Goal: Information Seeking & Learning: Learn about a topic

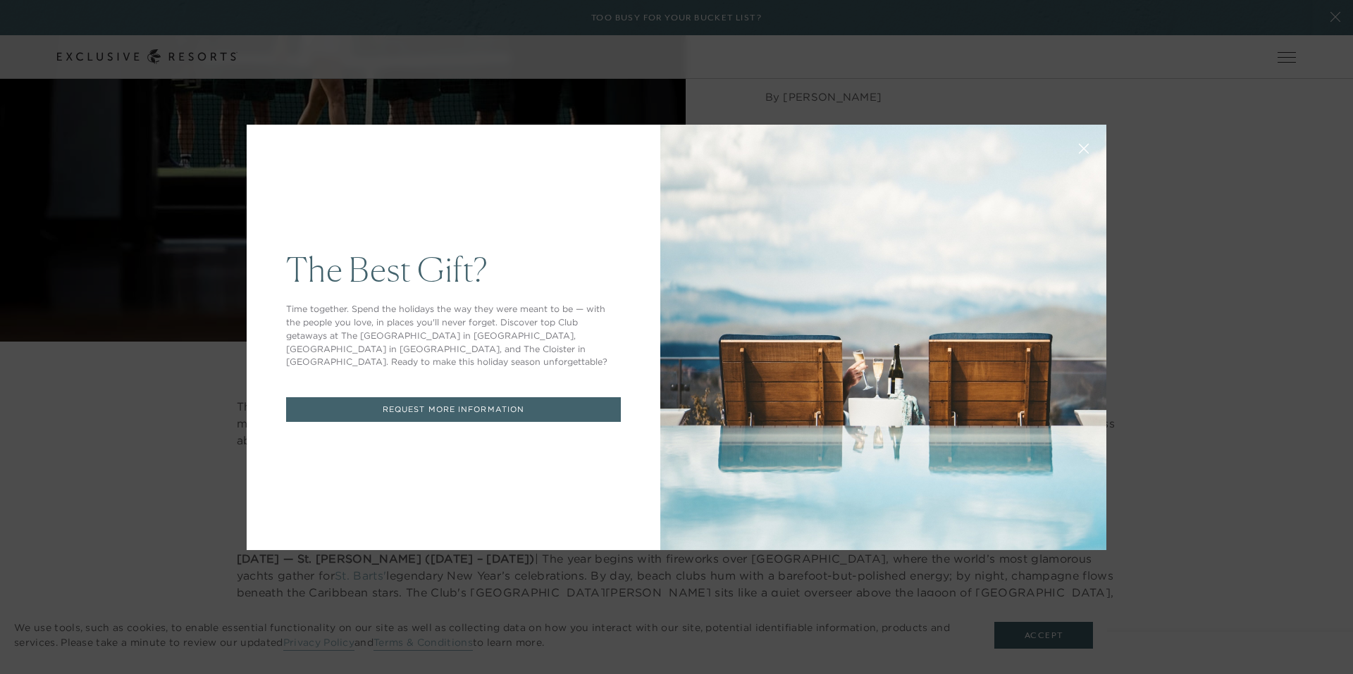
click at [1079, 149] on icon at bounding box center [1084, 148] width 11 height 11
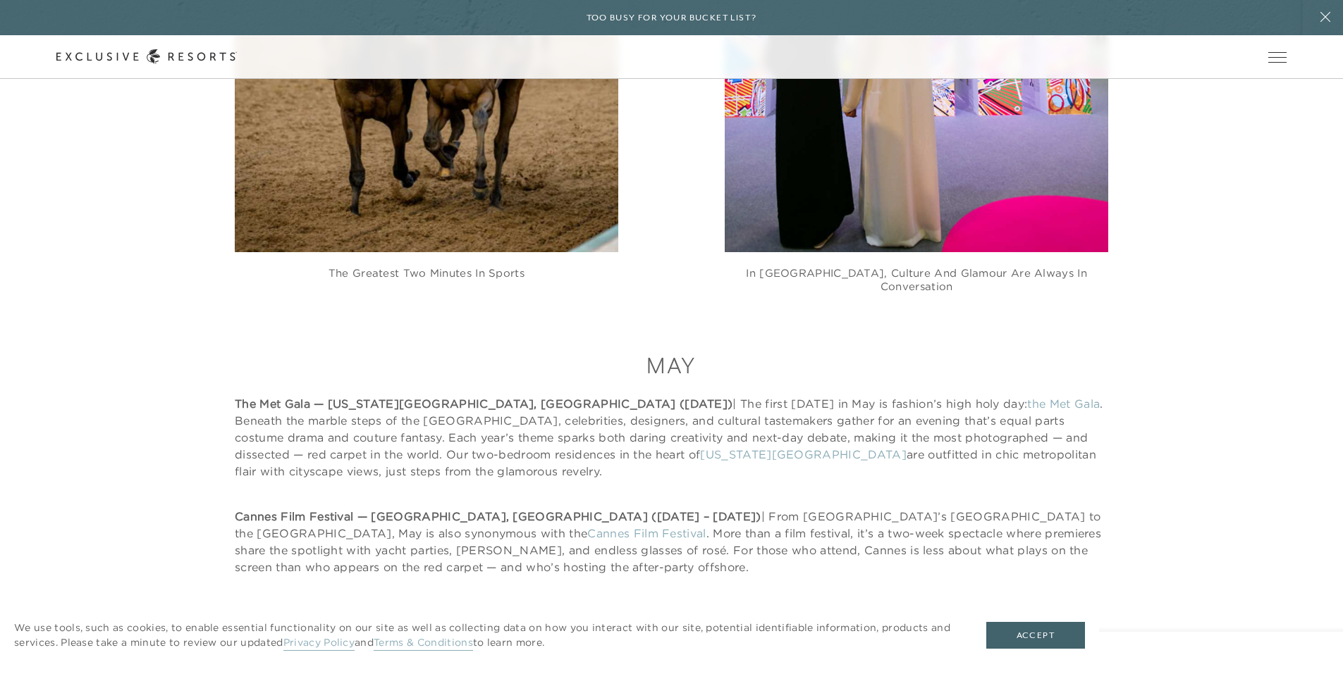
scroll to position [5004, 0]
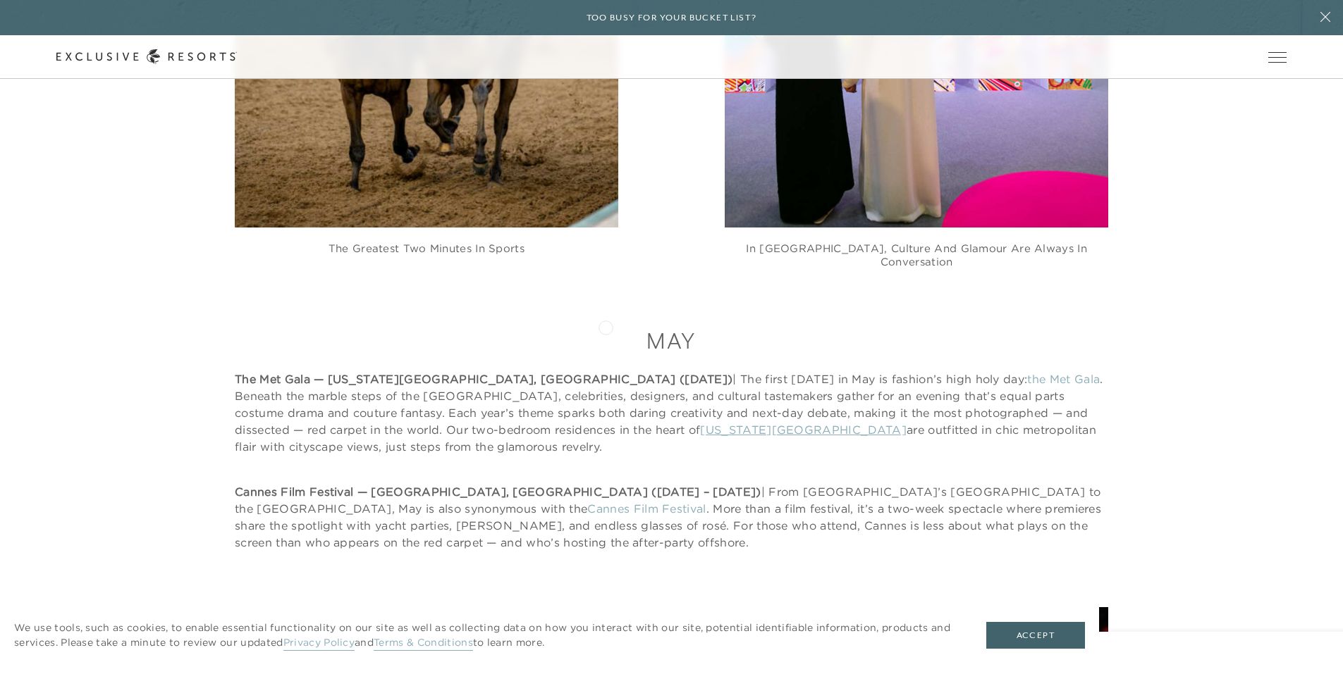
click at [700, 423] on link "[US_STATE][GEOGRAPHIC_DATA]" at bounding box center [803, 430] width 206 height 14
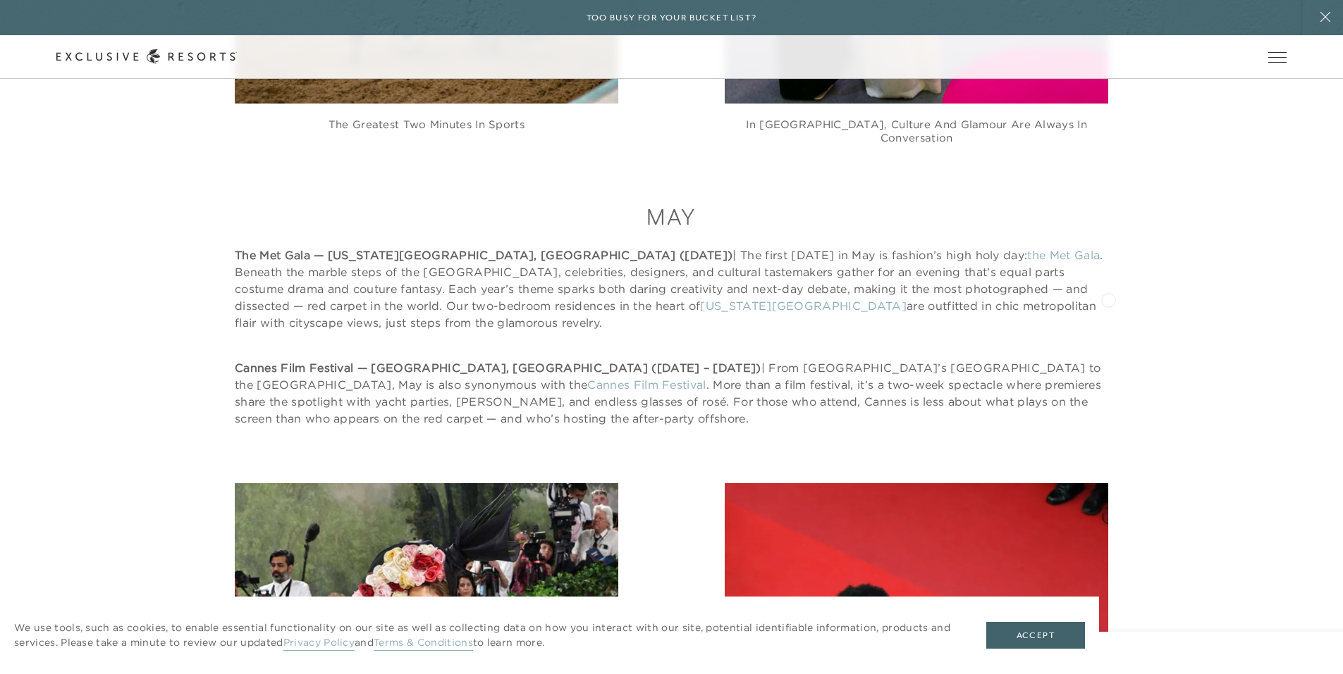
scroll to position [5145, 0]
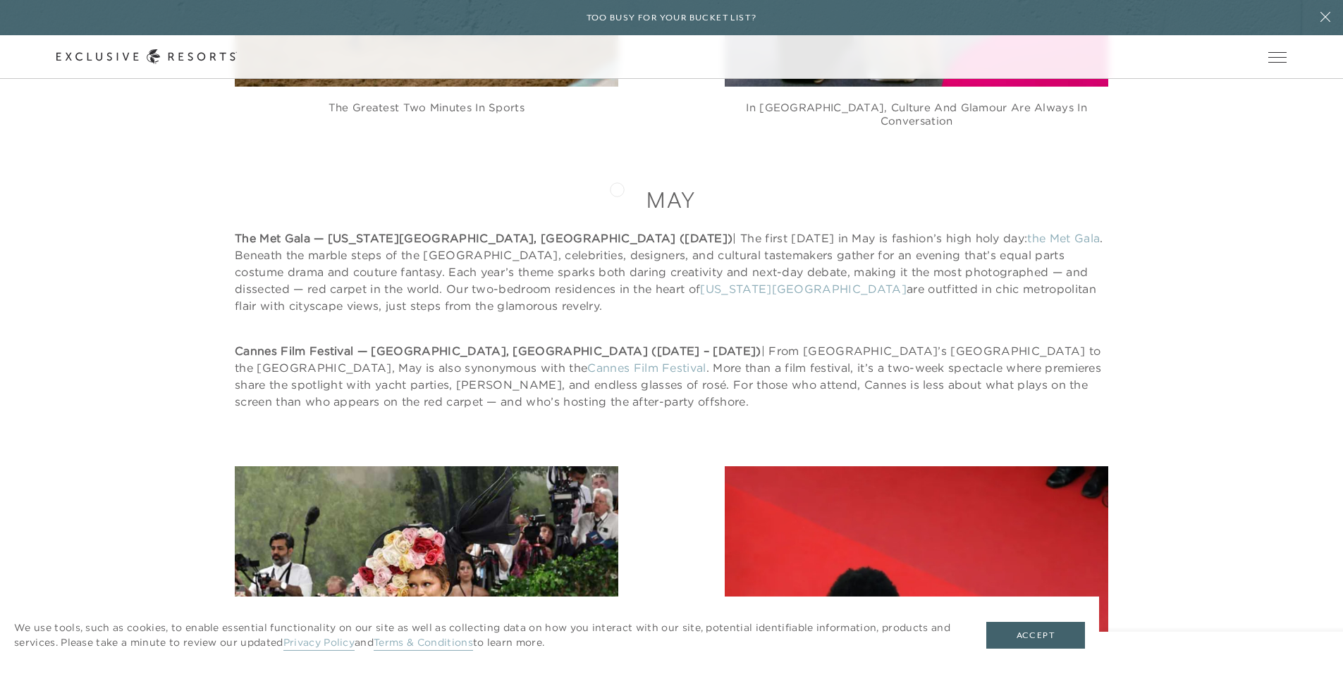
drag, startPoint x: 617, startPoint y: 188, endPoint x: 548, endPoint y: 188, distance: 68.4
click at [617, 230] on p "The Met Gala — [US_STATE][GEOGRAPHIC_DATA], [GEOGRAPHIC_DATA] ([DATE]) | The fi…" at bounding box center [671, 272] width 873 height 85
click at [700, 282] on link "[US_STATE][GEOGRAPHIC_DATA]" at bounding box center [803, 289] width 206 height 14
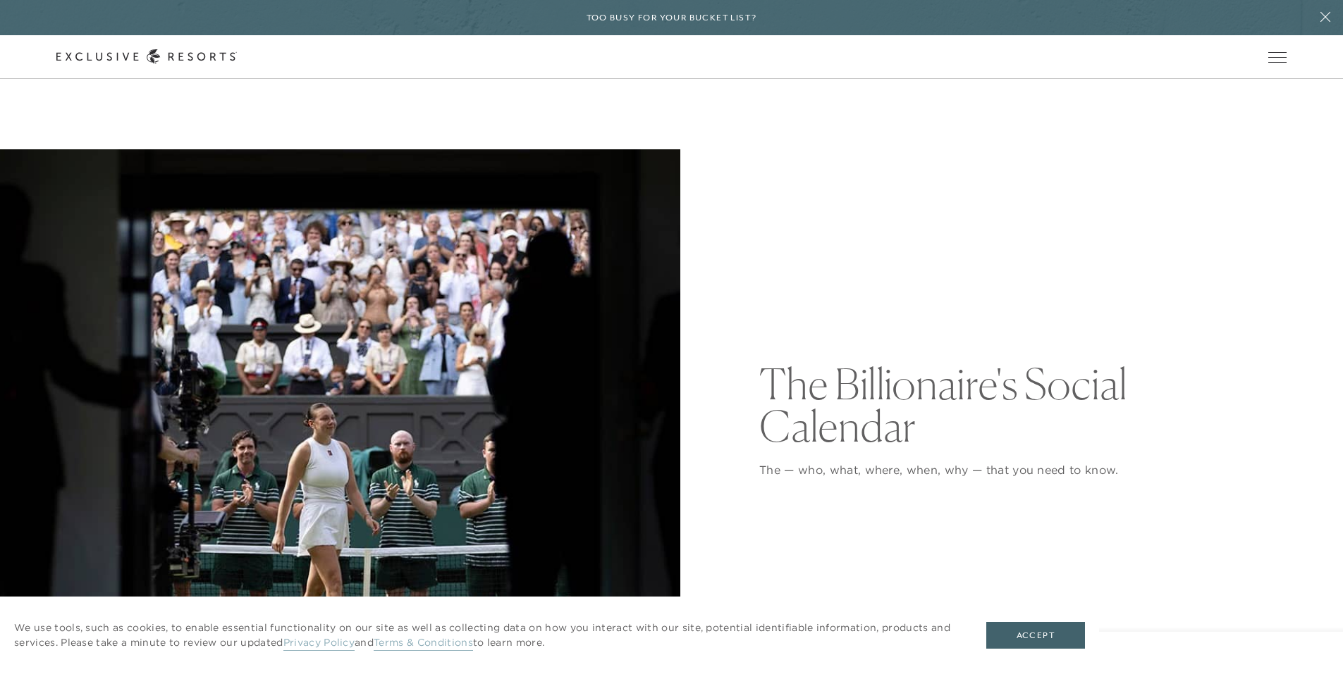
scroll to position [5145, 0]
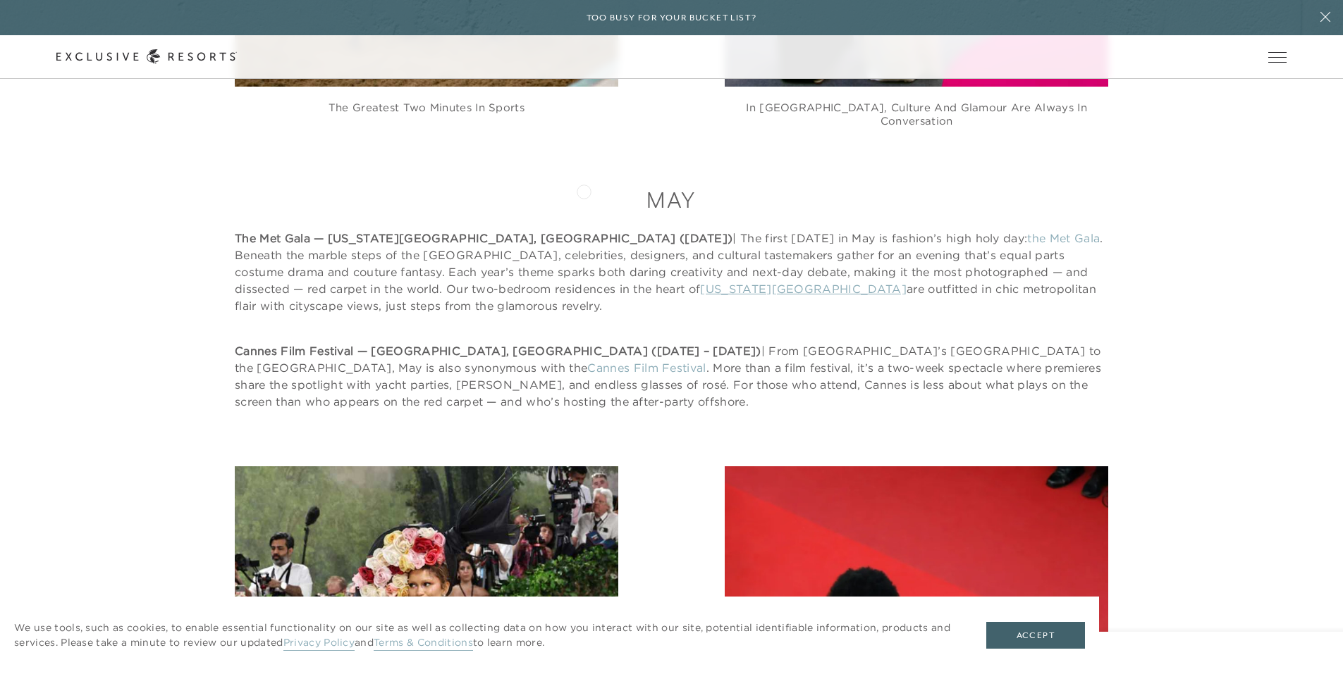
click at [700, 282] on link "[US_STATE][GEOGRAPHIC_DATA]" at bounding box center [803, 289] width 206 height 14
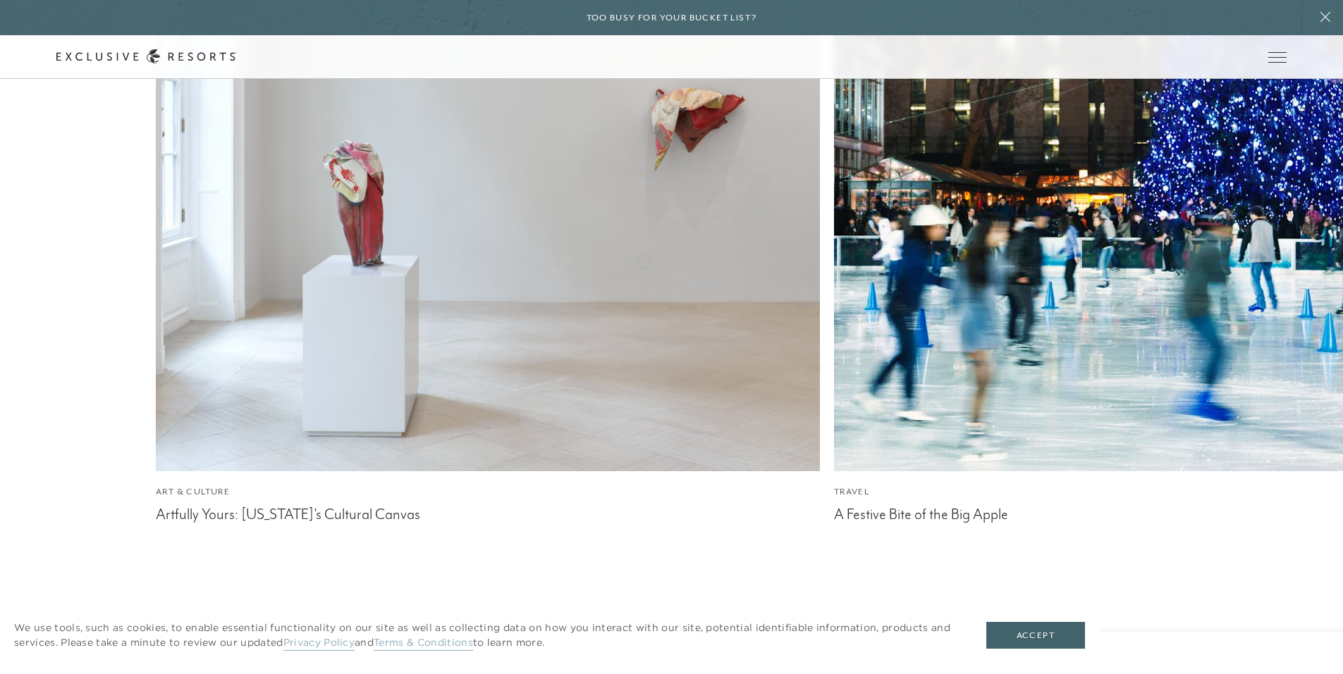
scroll to position [6339, 0]
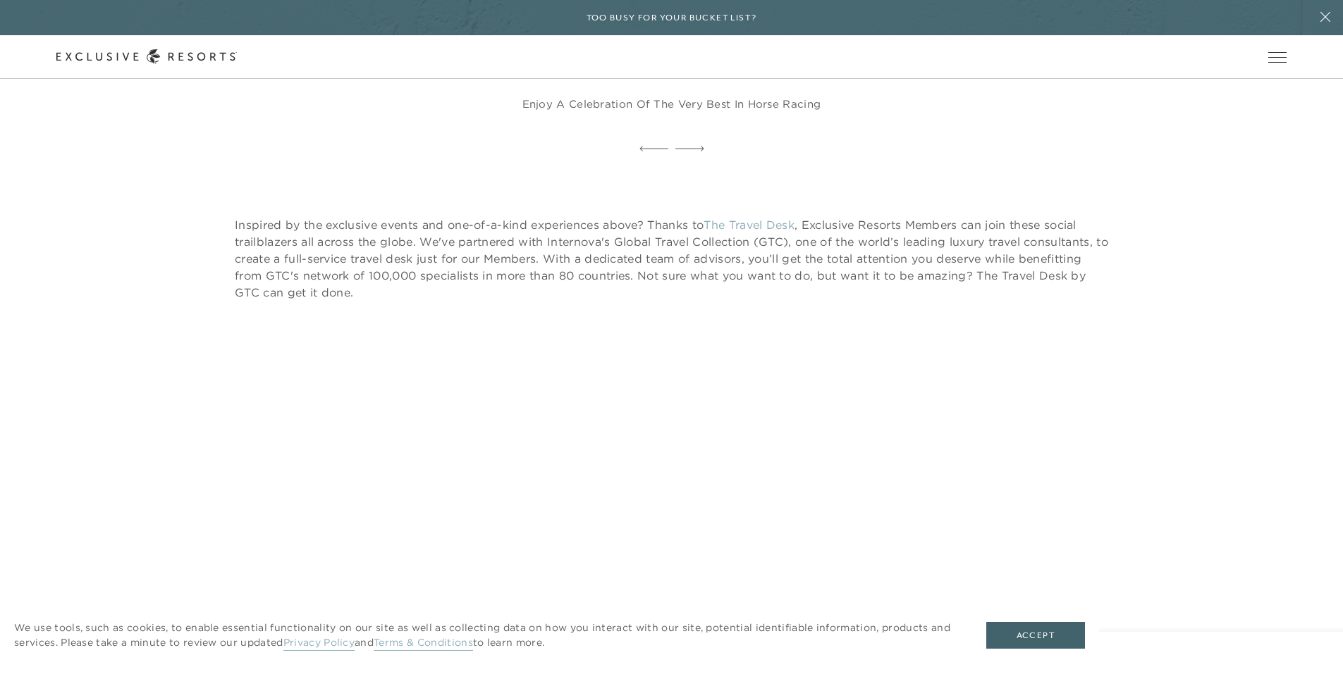
scroll to position [13742, 0]
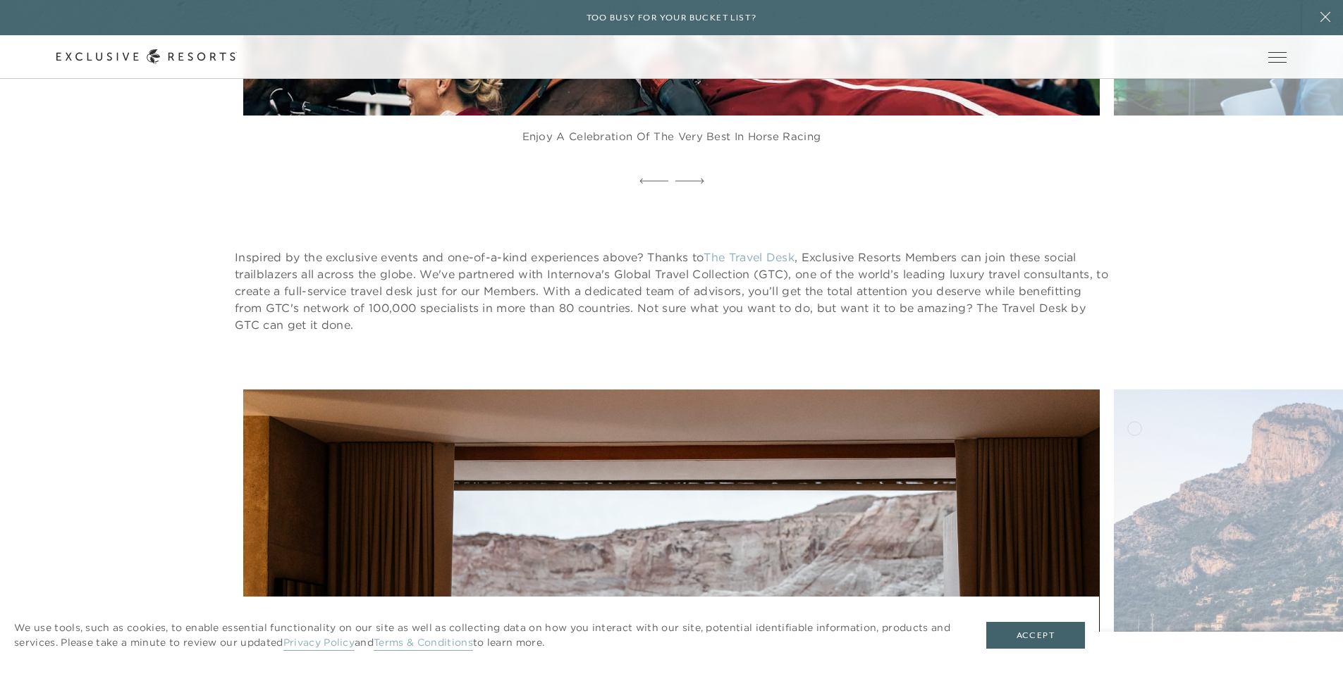
click at [529, 390] on figure "Wherever you’re going, we’ve been there" at bounding box center [671, 681] width 856 height 583
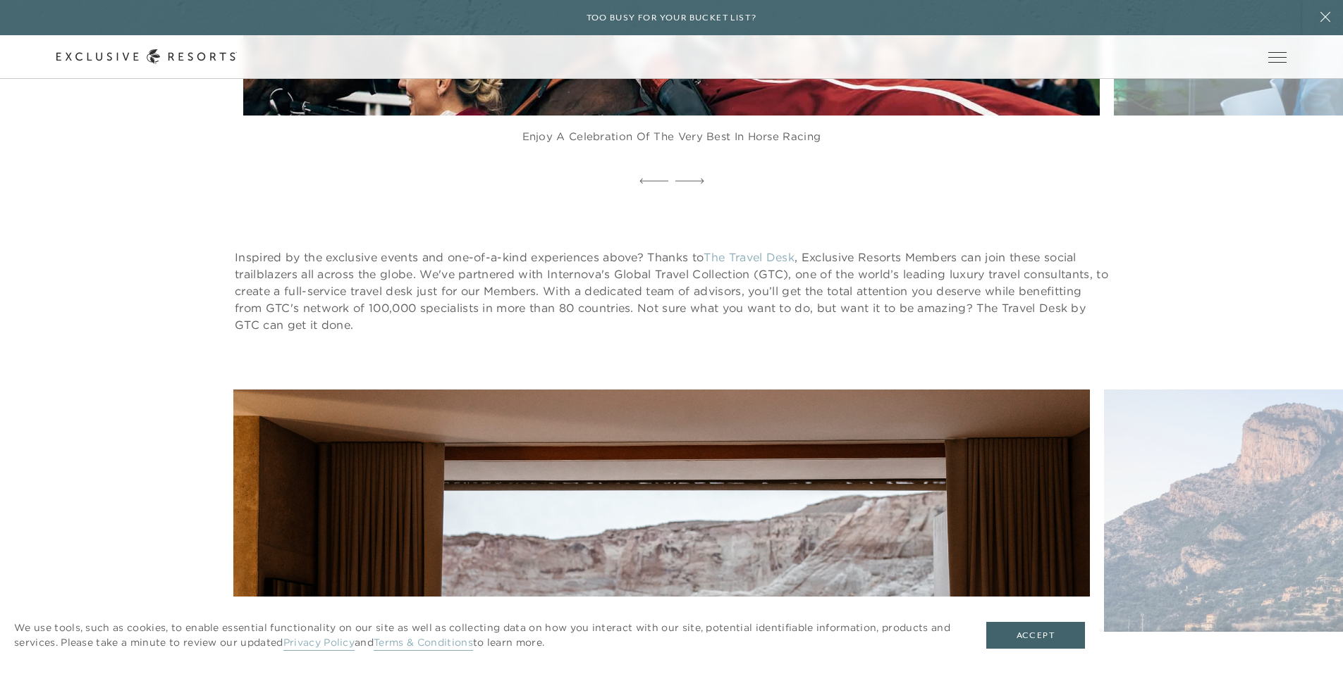
click at [236, 390] on figure "Wherever you’re going, we’ve been there" at bounding box center [661, 681] width 856 height 583
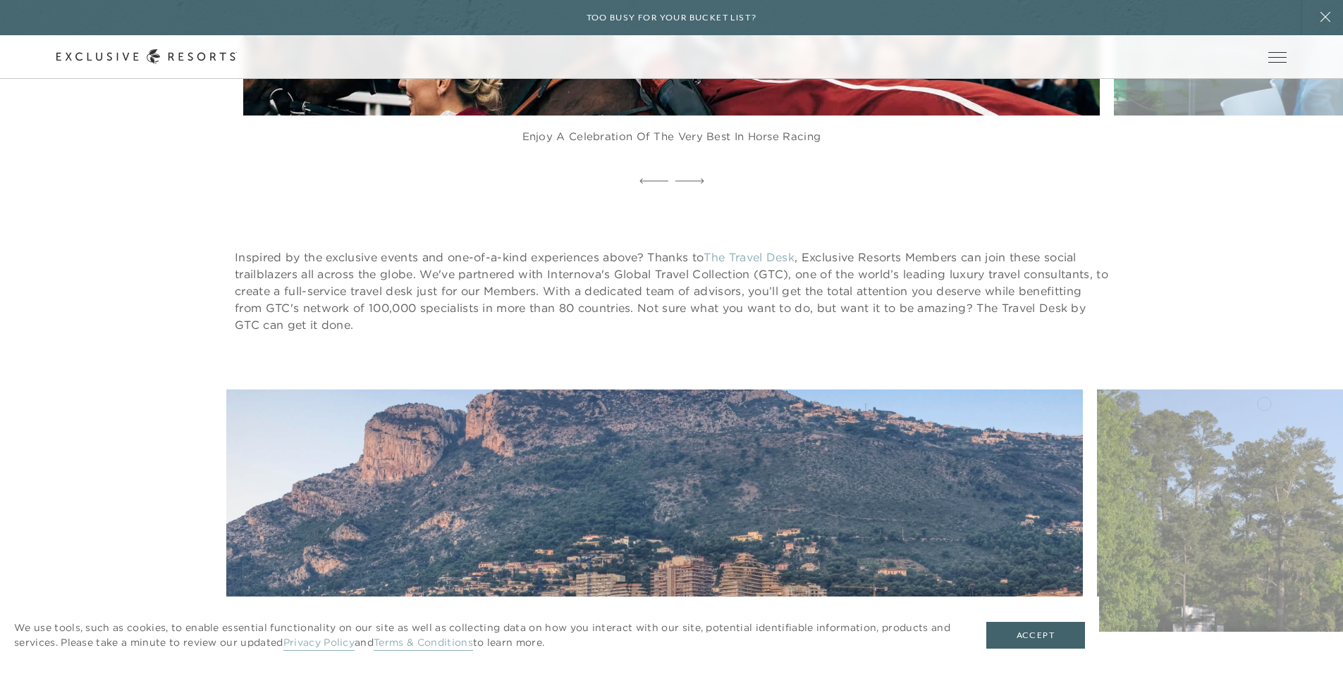
click at [371, 390] on figure "From the yachts of [GEOGRAPHIC_DATA]" at bounding box center [654, 681] width 856 height 583
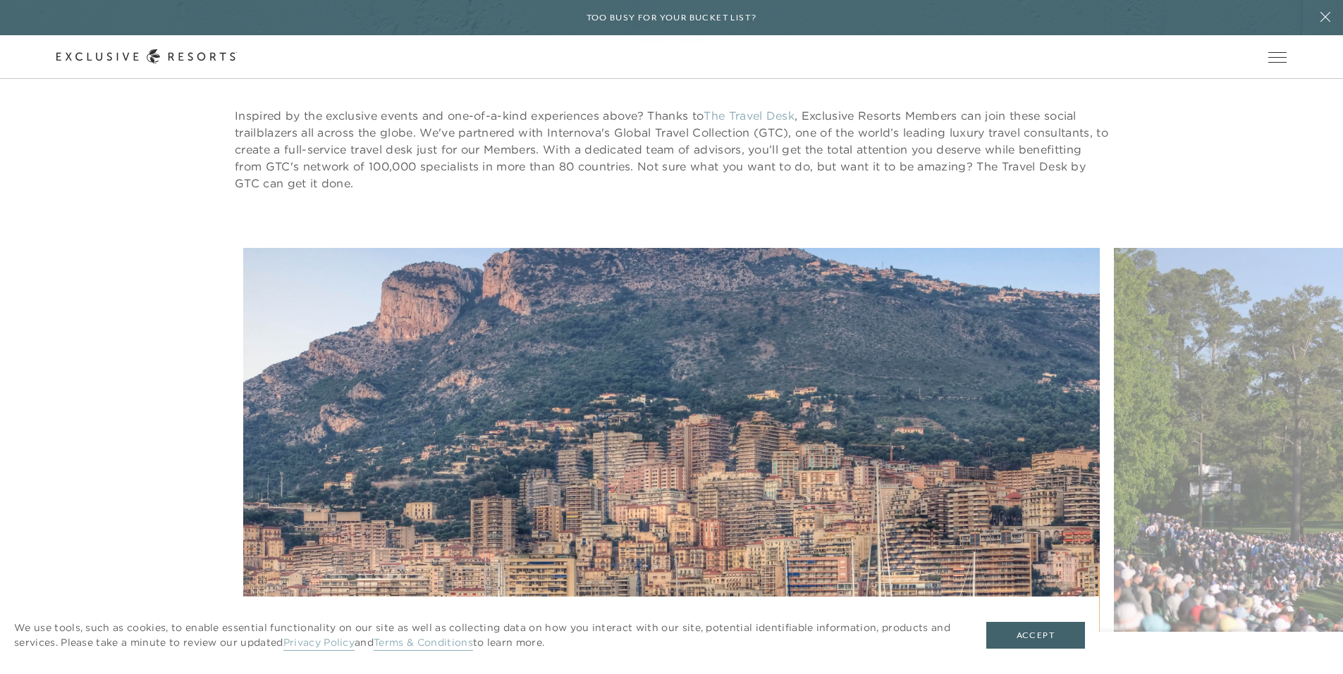
scroll to position [13883, 0]
